Goal: Task Accomplishment & Management: Complete application form

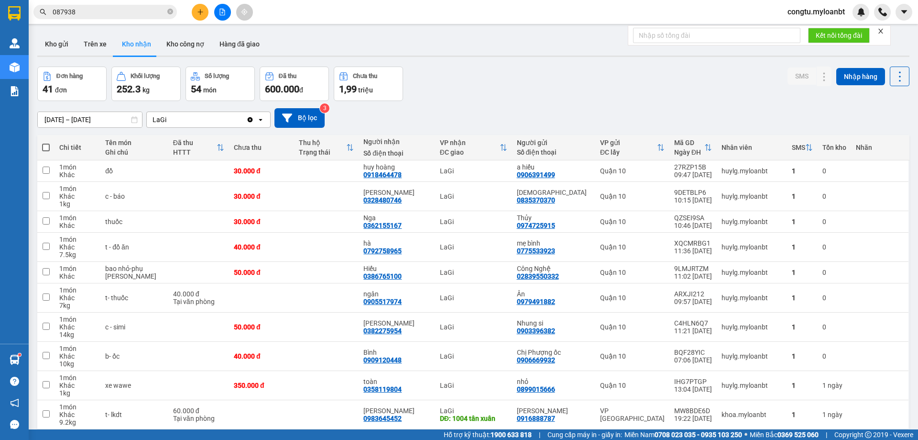
click at [212, 11] on div at bounding box center [223, 12] width 72 height 17
click at [211, 11] on div at bounding box center [223, 12] width 72 height 17
drag, startPoint x: 209, startPoint y: 11, endPoint x: 205, endPoint y: 13, distance: 4.9
click at [207, 12] on div at bounding box center [223, 12] width 72 height 17
click at [203, 15] on icon "plus" at bounding box center [200, 12] width 7 height 7
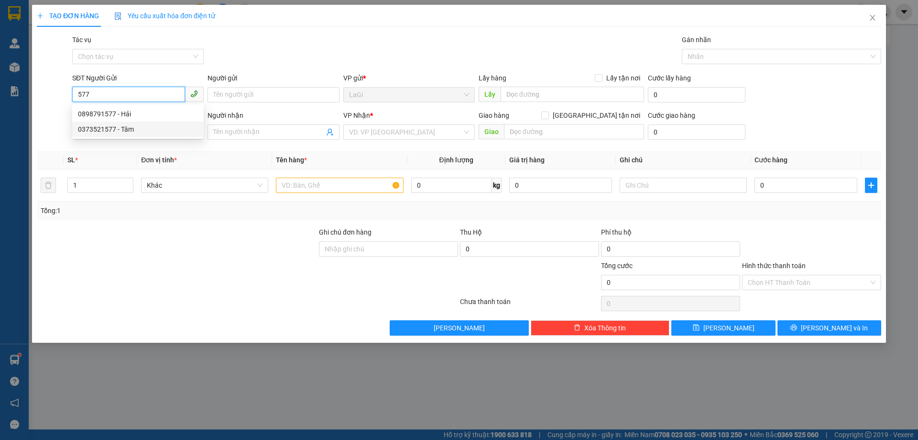
click at [132, 133] on div "0373521577 - Tâm" at bounding box center [138, 129] width 120 height 11
type input "0373521577"
type input "Tâm"
type input "0907176980"
type input "Bình"
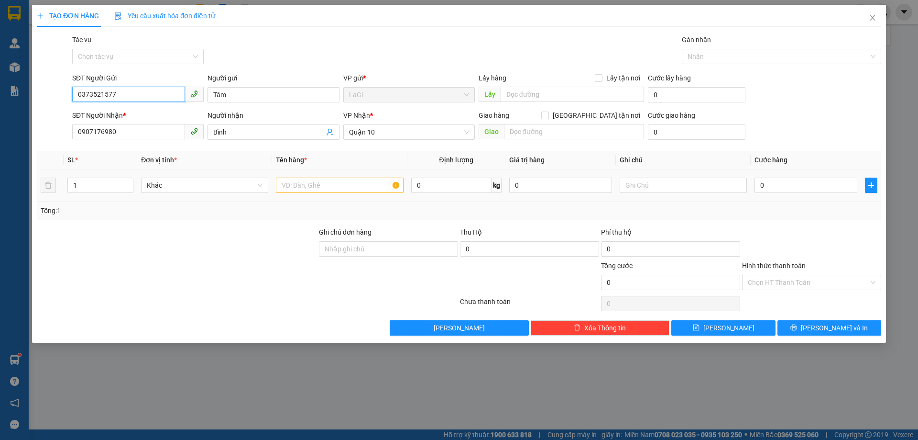
type input "0373521577"
click at [371, 191] on input "text" at bounding box center [339, 184] width 127 height 15
type input "b - vãi"
click at [431, 180] on input "0" at bounding box center [451, 184] width 81 height 15
type input "28"
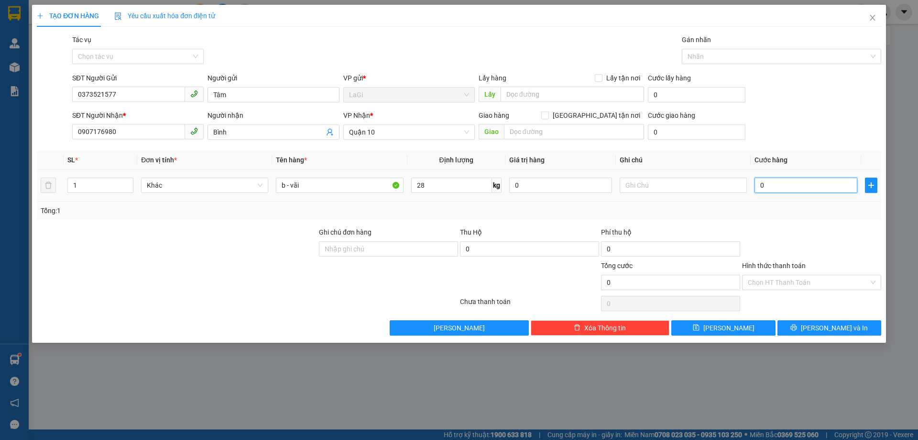
click at [760, 186] on input "0" at bounding box center [806, 184] width 103 height 15
type input "7"
type input "70"
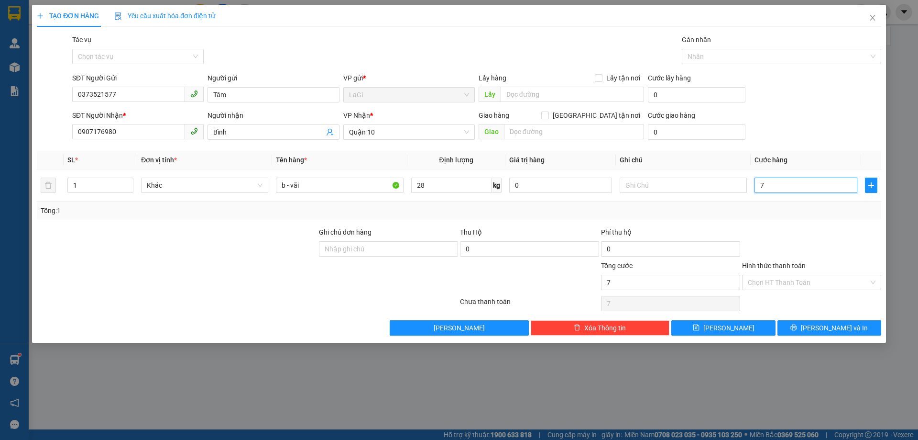
type input "70"
type input "70.000"
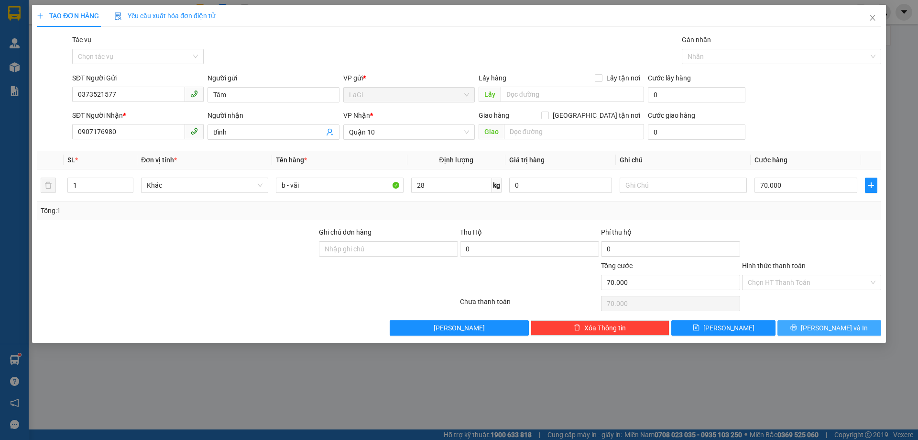
click at [842, 330] on span "[PERSON_NAME] và In" at bounding box center [834, 327] width 67 height 11
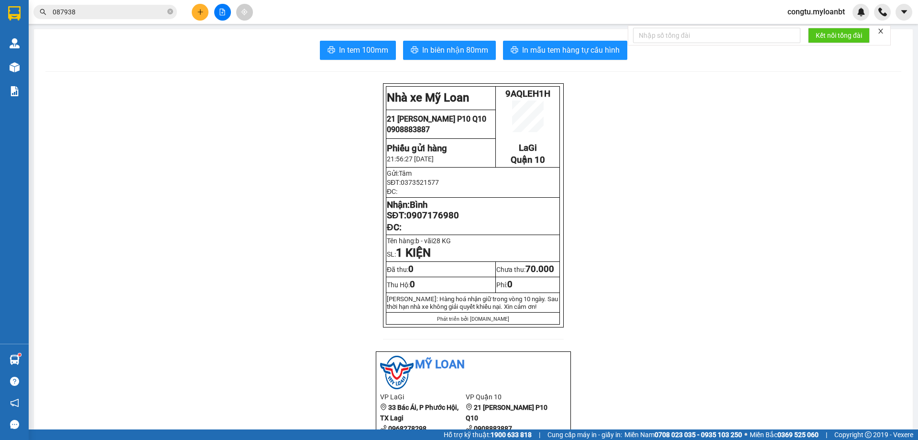
drag, startPoint x: 563, startPoint y: 427, endPoint x: 578, endPoint y: 421, distance: 16.1
click at [597, 43] on button "In mẫu tem hàng tự cấu hình" at bounding box center [565, 50] width 124 height 19
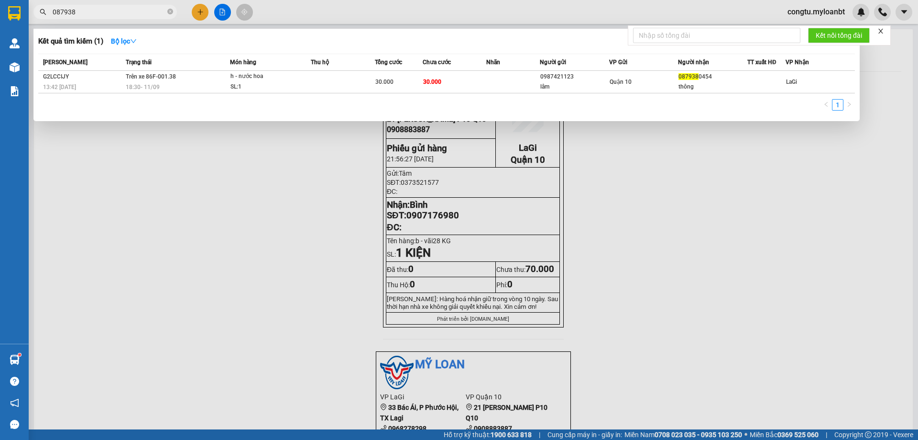
click at [130, 16] on input "087938" at bounding box center [109, 12] width 113 height 11
type input "0945806"
